Goal: Transaction & Acquisition: Obtain resource

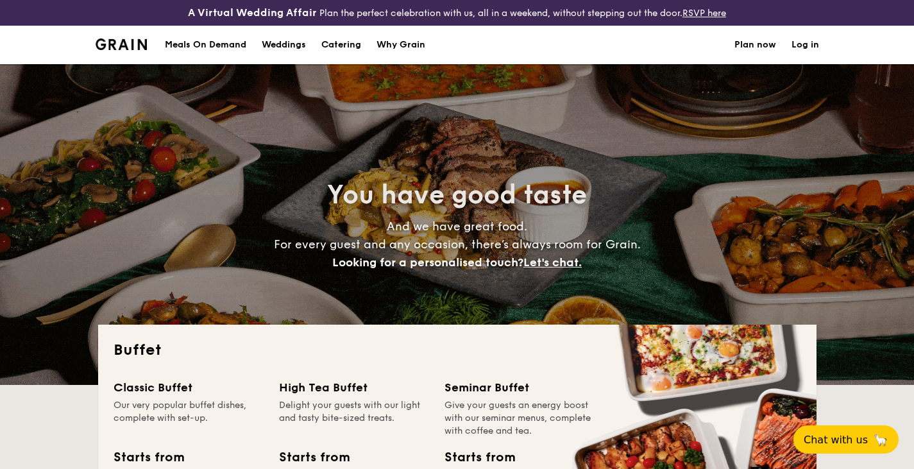
select select
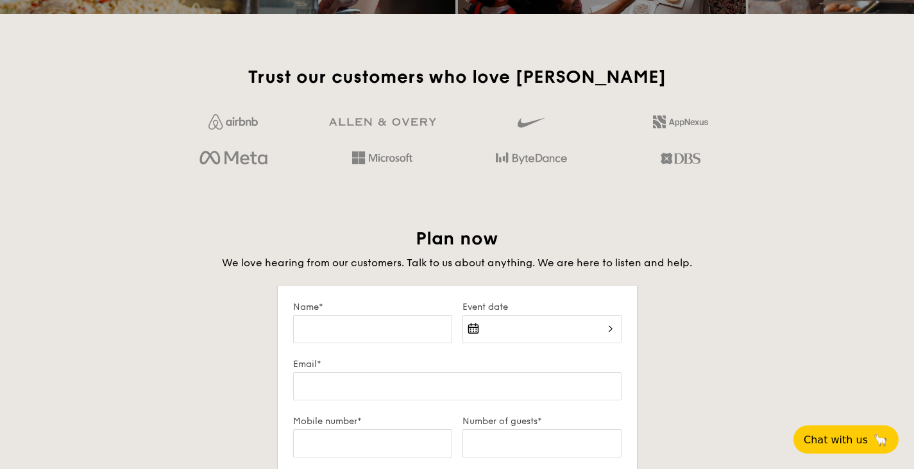
scroll to position [1878, 0]
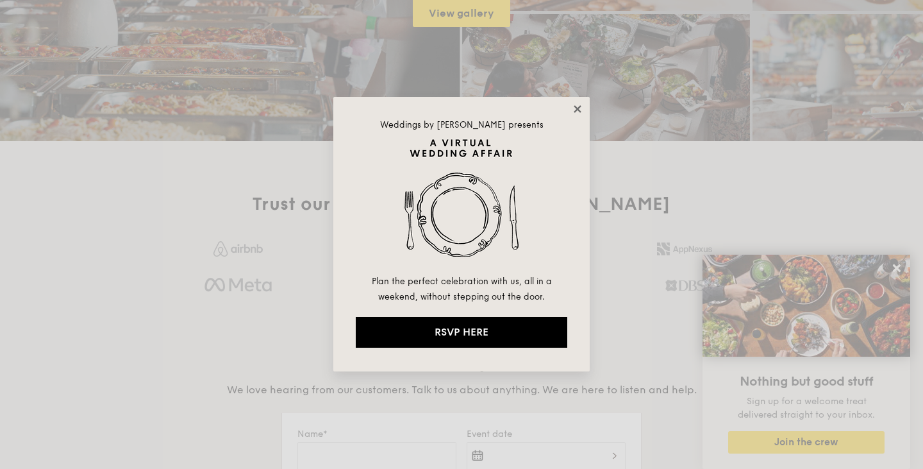
click at [578, 107] on icon at bounding box center [577, 108] width 7 height 7
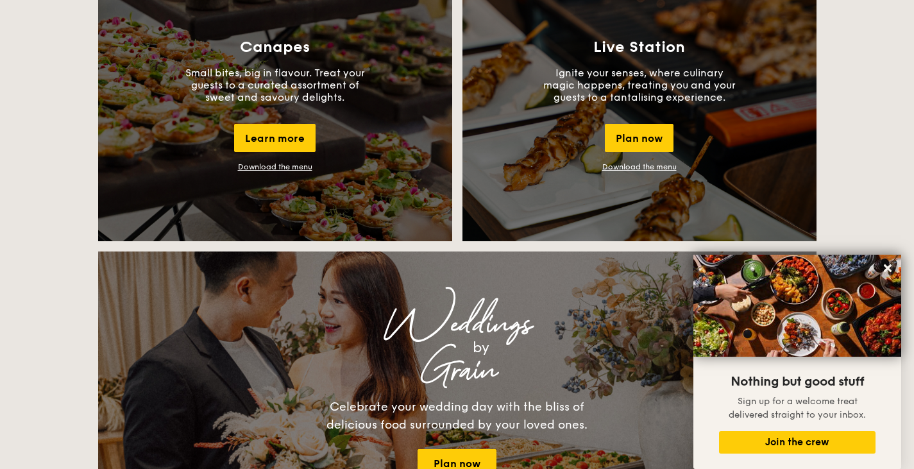
scroll to position [1206, 0]
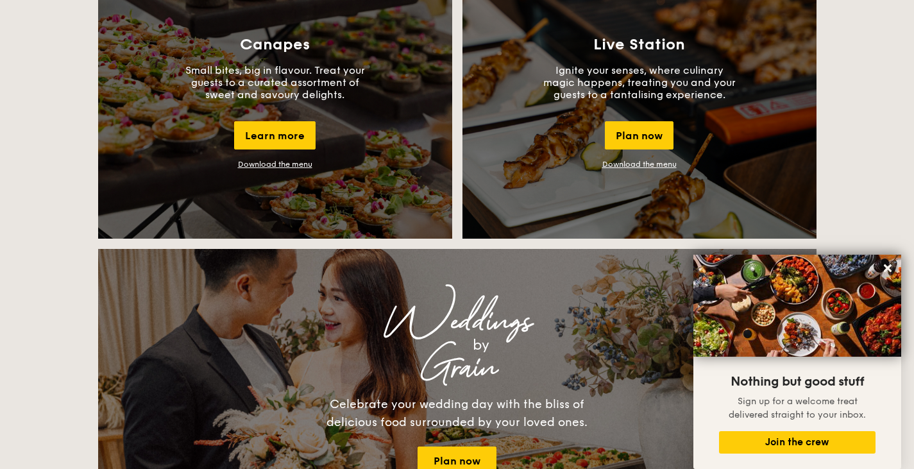
click at [272, 169] on div "Canapes Small bites, big in flavour. Treat your guests to a curated assortment …" at bounding box center [275, 102] width 354 height 272
click at [272, 165] on link "Download the menu" at bounding box center [275, 164] width 74 height 9
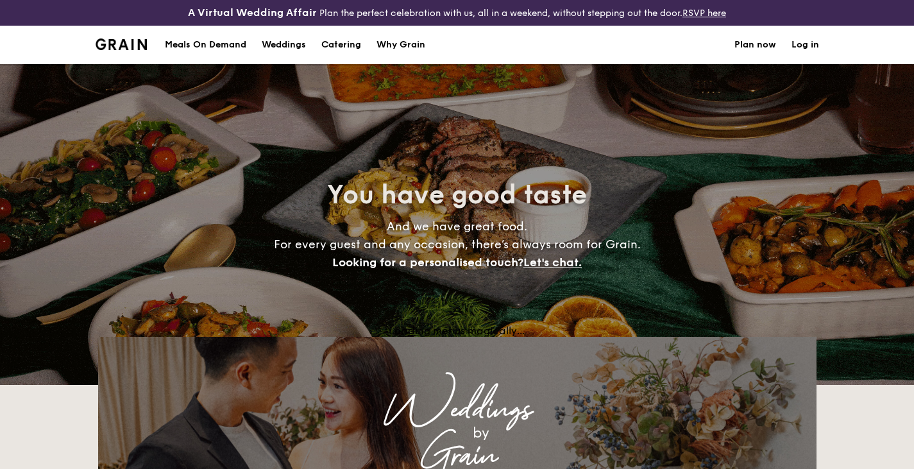
select select
click at [344, 44] on h1 "Catering" at bounding box center [341, 45] width 40 height 38
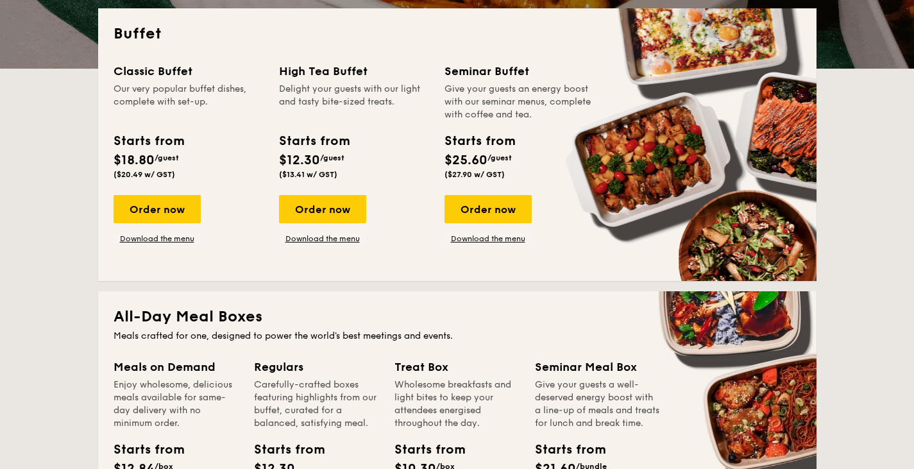
scroll to position [317, 0]
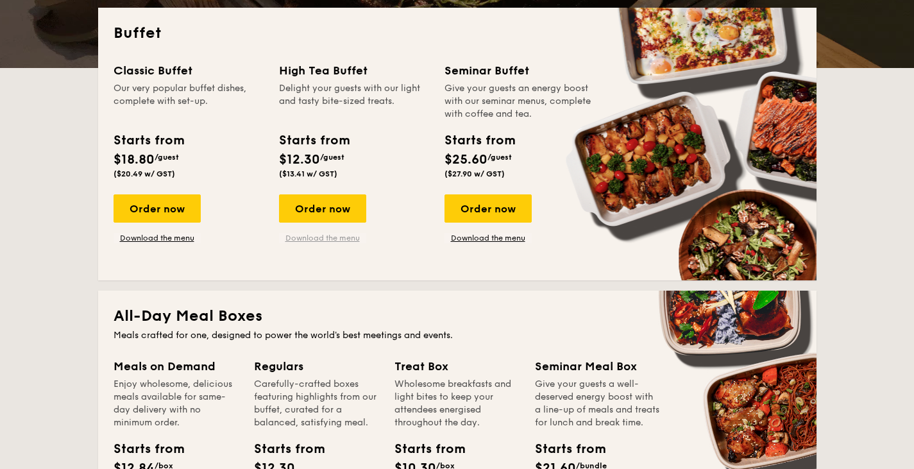
click at [322, 236] on link "Download the menu" at bounding box center [322, 238] width 87 height 10
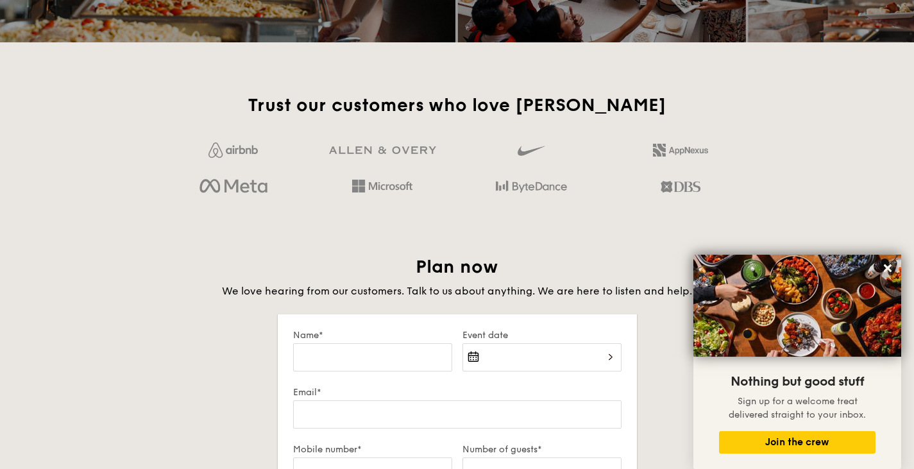
scroll to position [2023, 0]
